Goal: Information Seeking & Learning: Learn about a topic

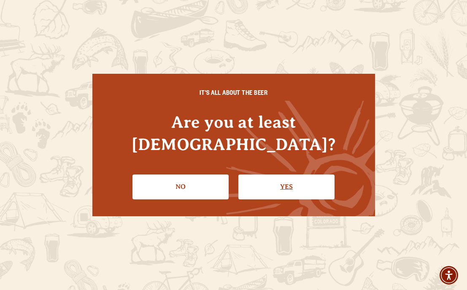
click at [291, 174] on link "Yes" at bounding box center [286, 186] width 96 height 24
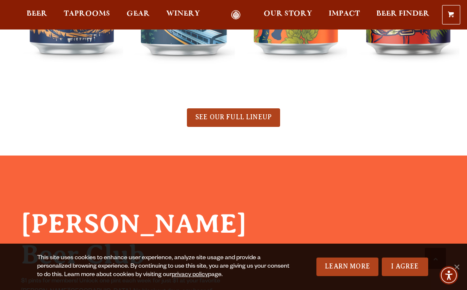
scroll to position [450, 0]
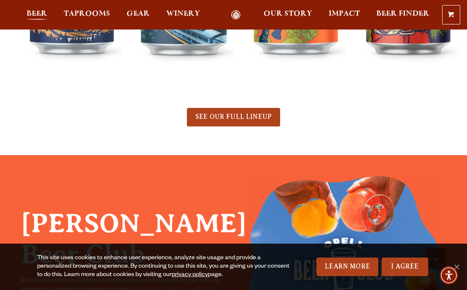
click at [43, 13] on span "Beer" at bounding box center [37, 14] width 21 height 7
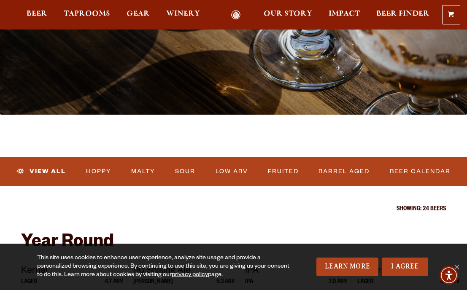
scroll to position [212, 0]
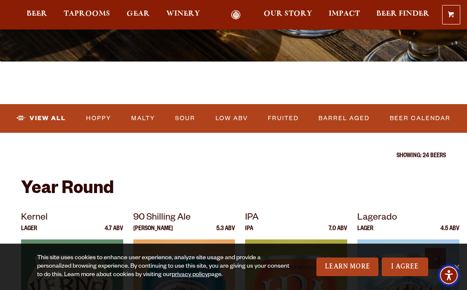
click at [457, 267] on img "Accessibility Menu" at bounding box center [448, 275] width 20 height 20
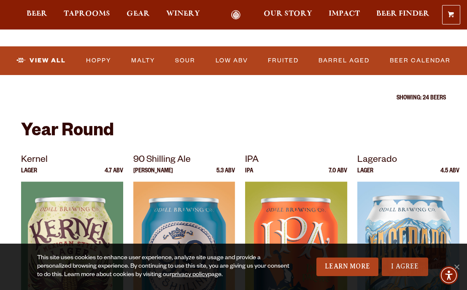
click at [411, 268] on link "I Agree" at bounding box center [404, 267] width 46 height 19
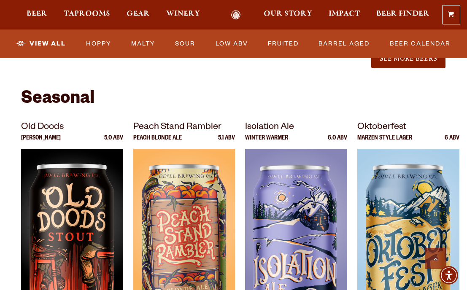
scroll to position [1126, 0]
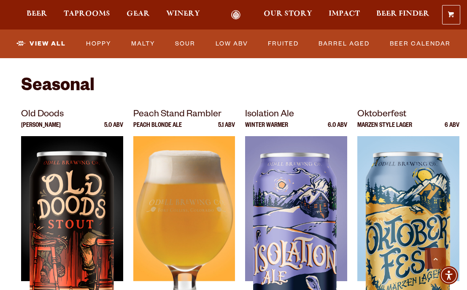
click at [183, 208] on img at bounding box center [184, 241] width 102 height 211
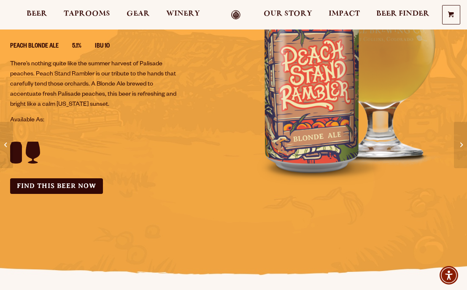
scroll to position [131, 0]
